Goal: Task Accomplishment & Management: Manage account settings

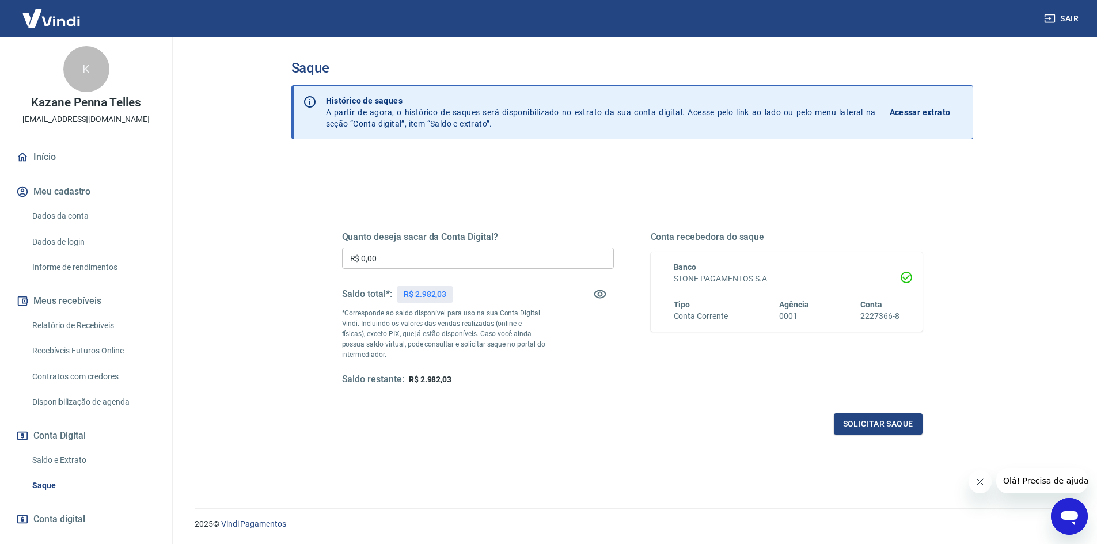
click at [447, 259] on input "R$ 0,00" at bounding box center [478, 258] width 272 height 21
type input "R$ 2.980,00"
click at [909, 425] on button "Solicitar saque" at bounding box center [877, 423] width 89 height 21
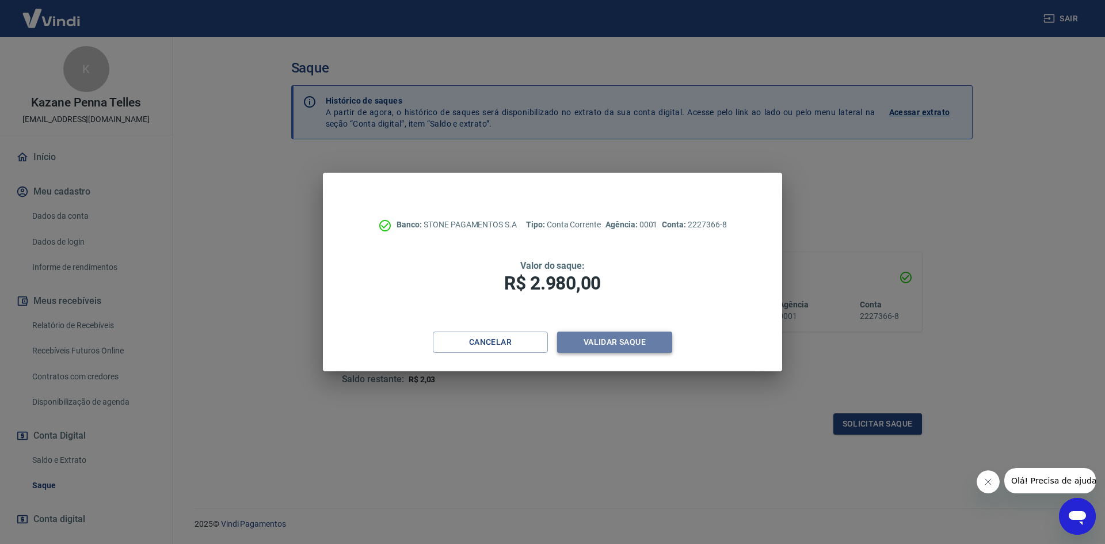
click at [653, 340] on button "Validar saque" at bounding box center [614, 342] width 115 height 21
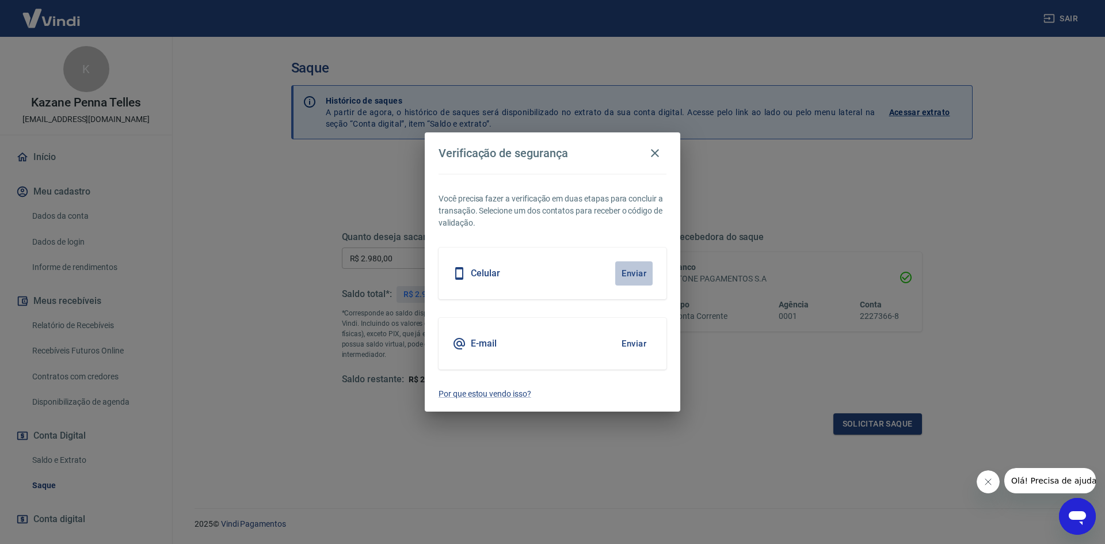
click at [641, 277] on button "Enviar" at bounding box center [633, 273] width 37 height 24
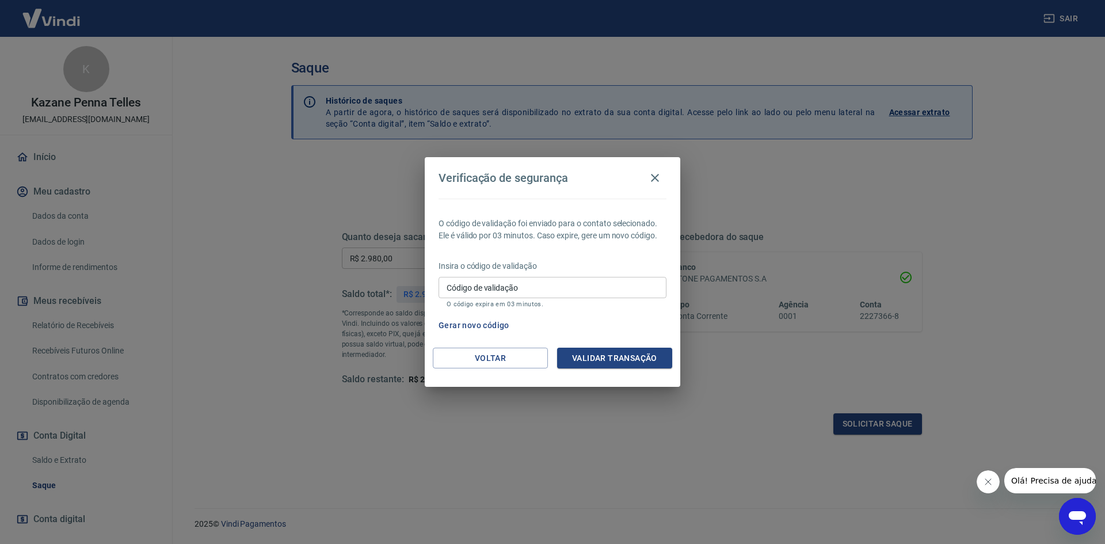
click at [461, 284] on div "Código de validação Código de validação O código expira em 03 minutos." at bounding box center [553, 292] width 228 height 31
type input "880812"
click at [588, 354] on button "Validar transação" at bounding box center [614, 358] width 115 height 21
